Goal: Find specific page/section: Find specific page/section

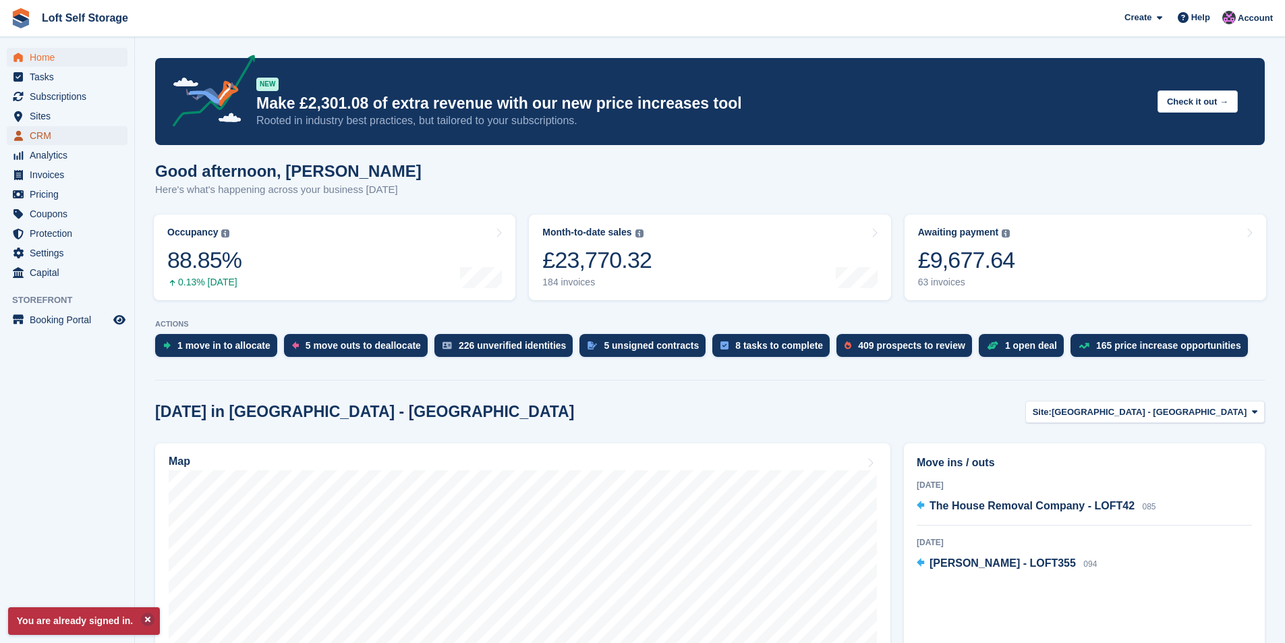
click at [24, 132] on span "menu" at bounding box center [18, 135] width 16 height 16
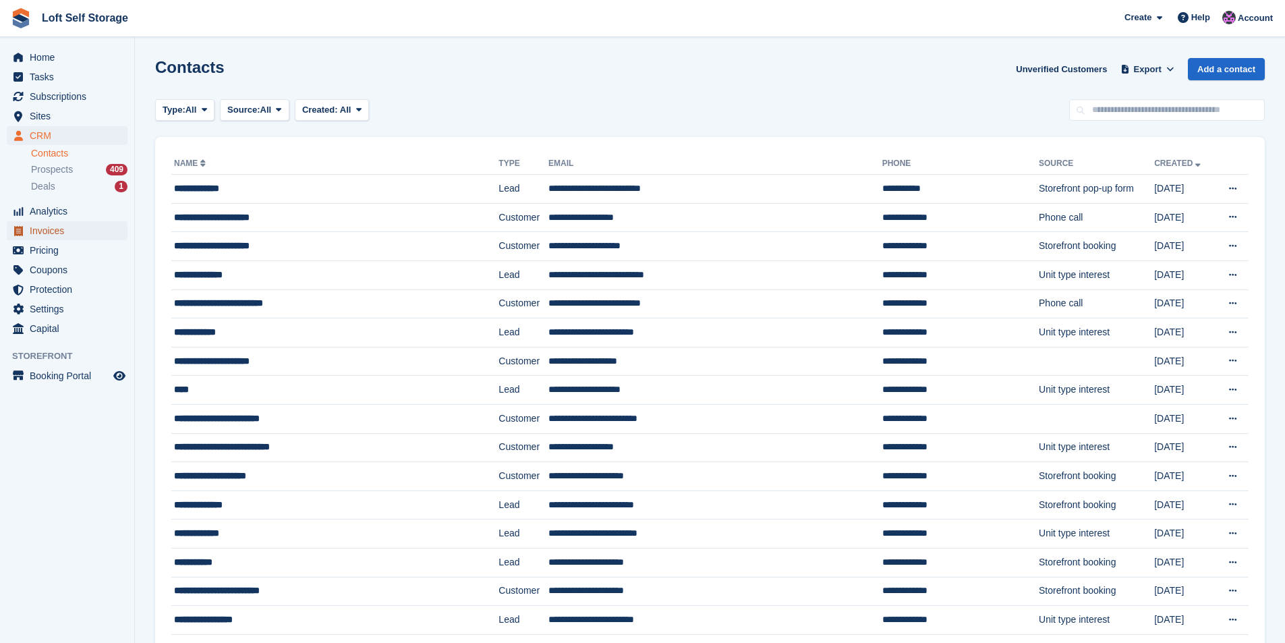
click at [63, 230] on span "Invoices" at bounding box center [70, 230] width 81 height 19
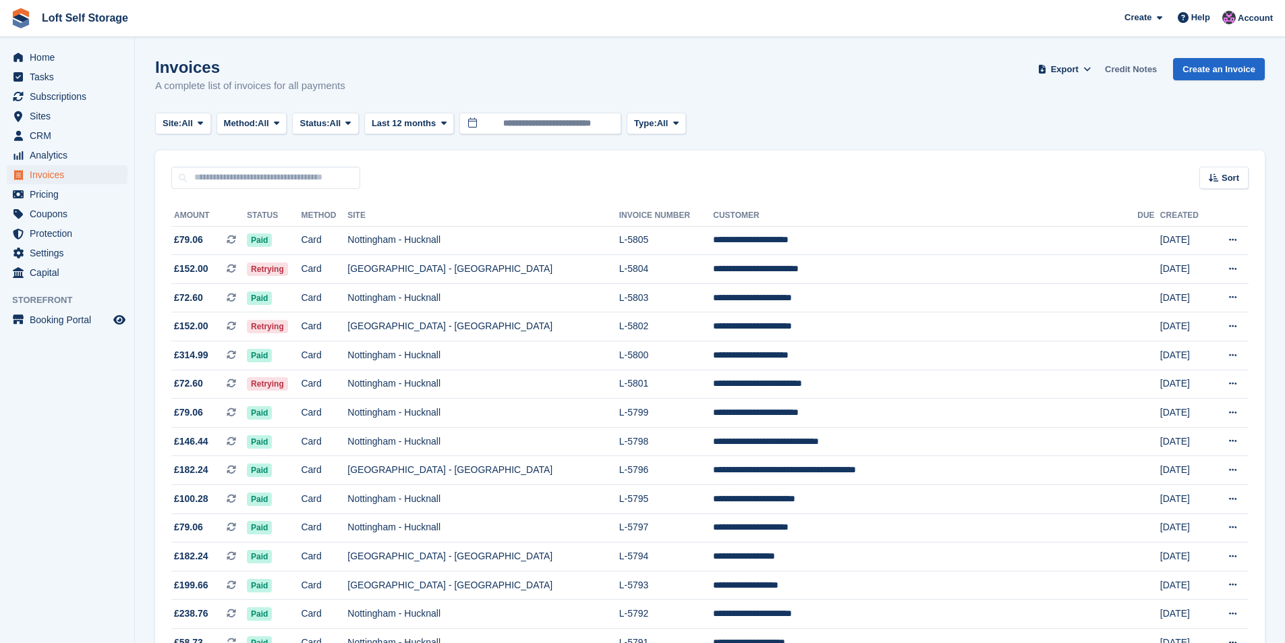
click at [1146, 78] on link "Credit Notes" at bounding box center [1131, 69] width 63 height 22
